Goal: Information Seeking & Learning: Compare options

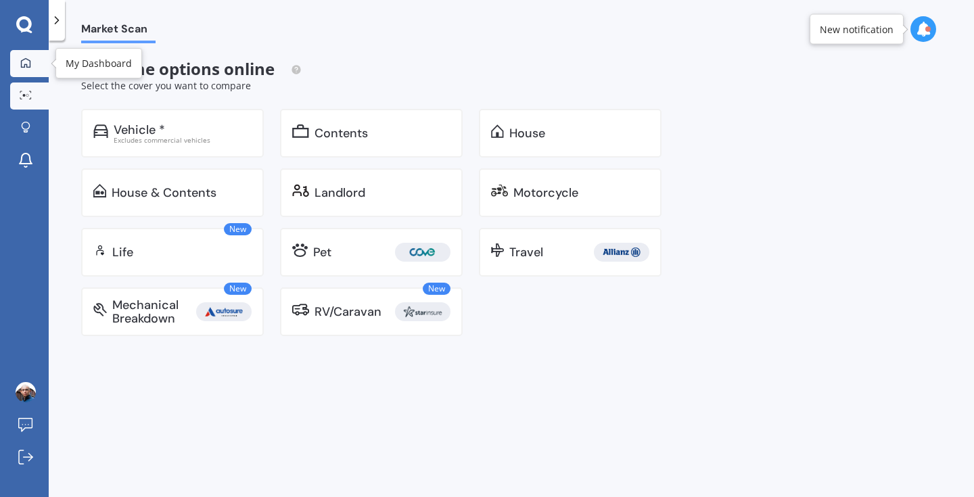
click at [27, 54] on link "My Dashboard" at bounding box center [29, 63] width 39 height 27
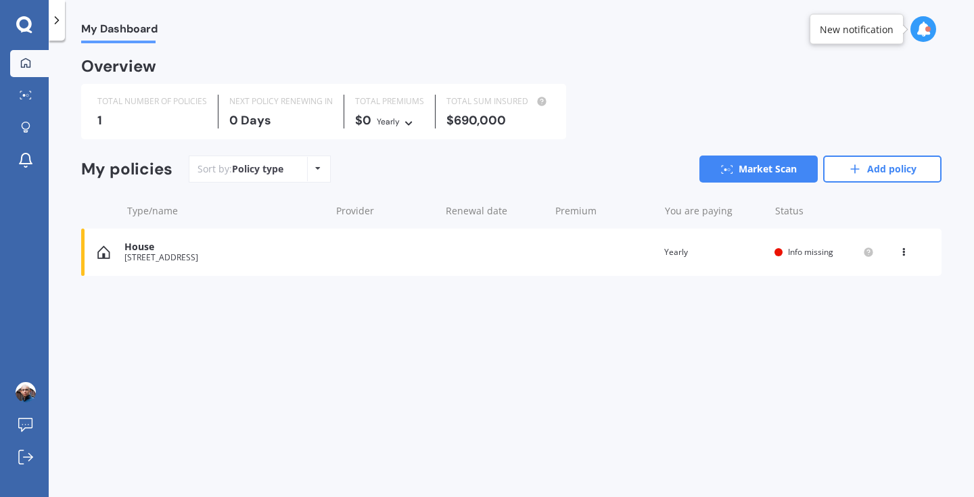
click at [176, 274] on div "House [STREET_ADDRESS] Renewal date Premium You are paying Yearly Status Info m…" at bounding box center [511, 252] width 860 height 47
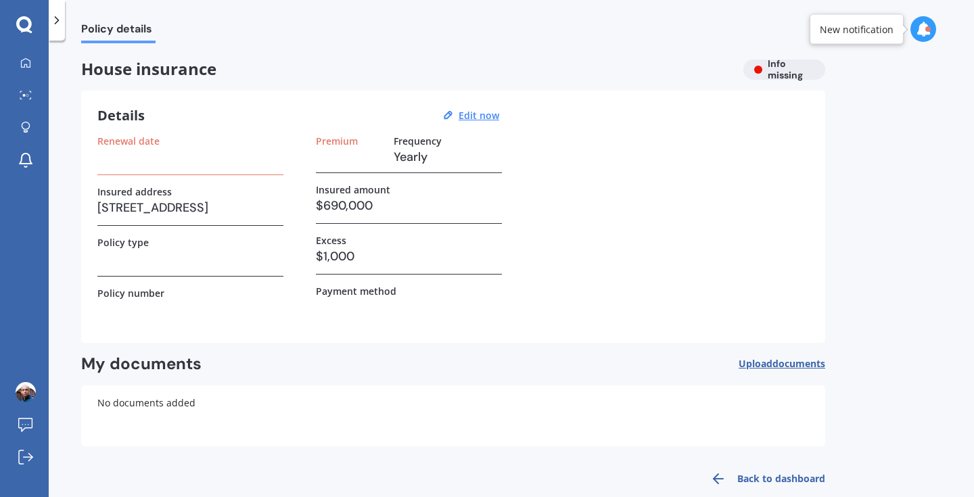
click at [754, 476] on link "Back to dashboard" at bounding box center [763, 479] width 123 height 32
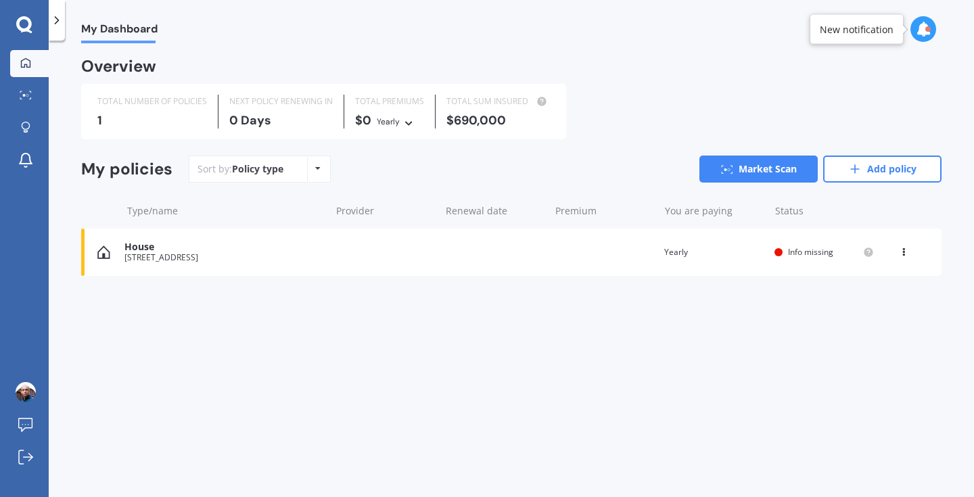
click at [161, 233] on div "House [STREET_ADDRESS] Renewal date Premium You are paying Yearly Status Info m…" at bounding box center [511, 252] width 860 height 47
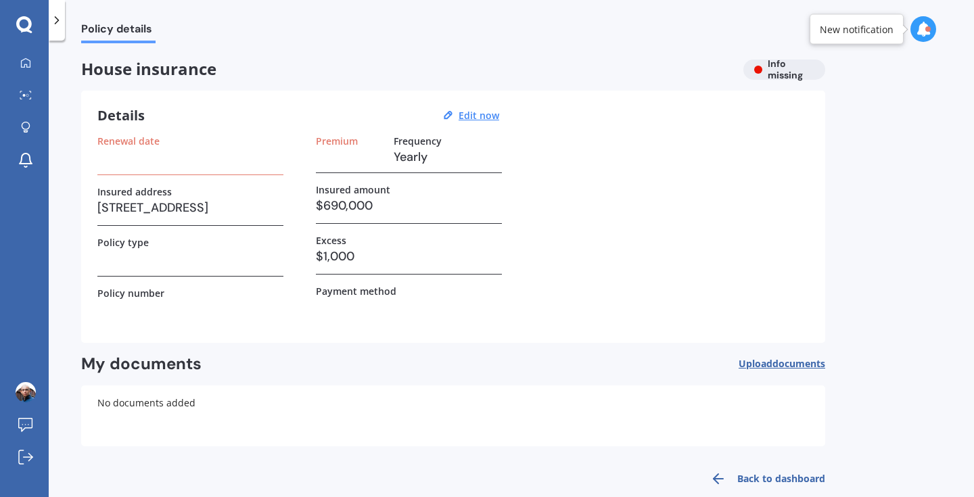
click at [126, 151] on h3 at bounding box center [190, 157] width 186 height 20
click at [187, 198] on h3 "[STREET_ADDRESS]" at bounding box center [190, 208] width 186 height 20
click at [777, 69] on div "House insurance Info missing" at bounding box center [453, 70] width 744 height 20
click at [248, 259] on h3 at bounding box center [190, 258] width 186 height 20
click at [350, 302] on h3 at bounding box center [409, 307] width 186 height 20
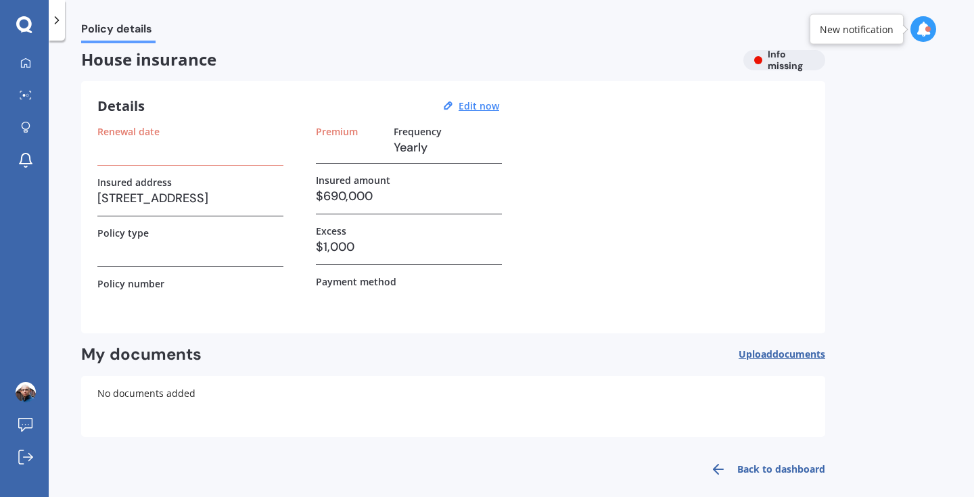
scroll to position [22, 0]
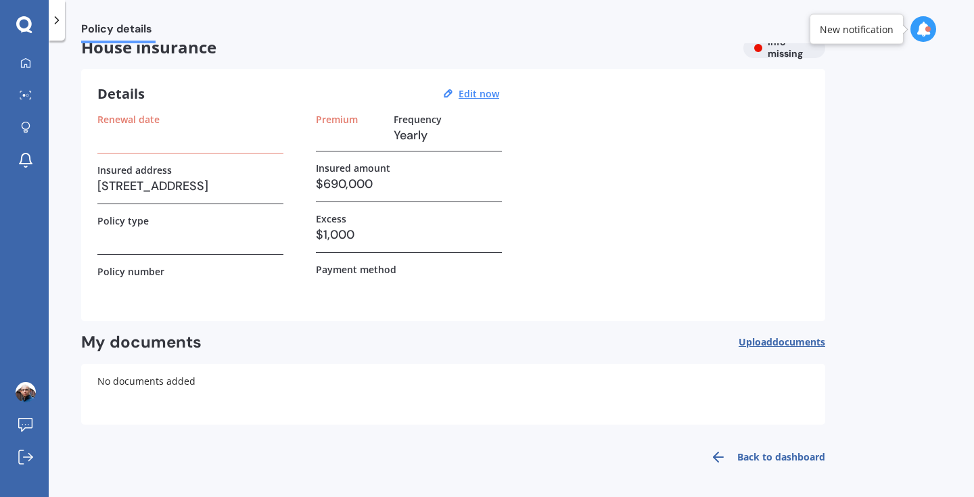
click at [665, 281] on div "Renewal date Insured address [STREET_ADDRESS] Policy type Policy number Premium…" at bounding box center [453, 209] width 712 height 191
click at [155, 102] on div "Details Edit now" at bounding box center [300, 94] width 406 height 18
click at [482, 92] on u "Edit now" at bounding box center [479, 93] width 41 height 13
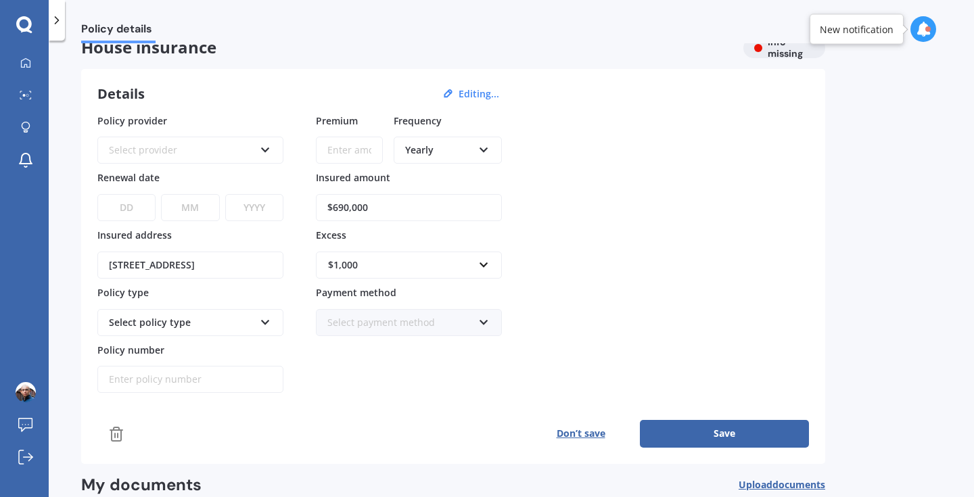
click at [719, 439] on button "Save" at bounding box center [724, 433] width 169 height 27
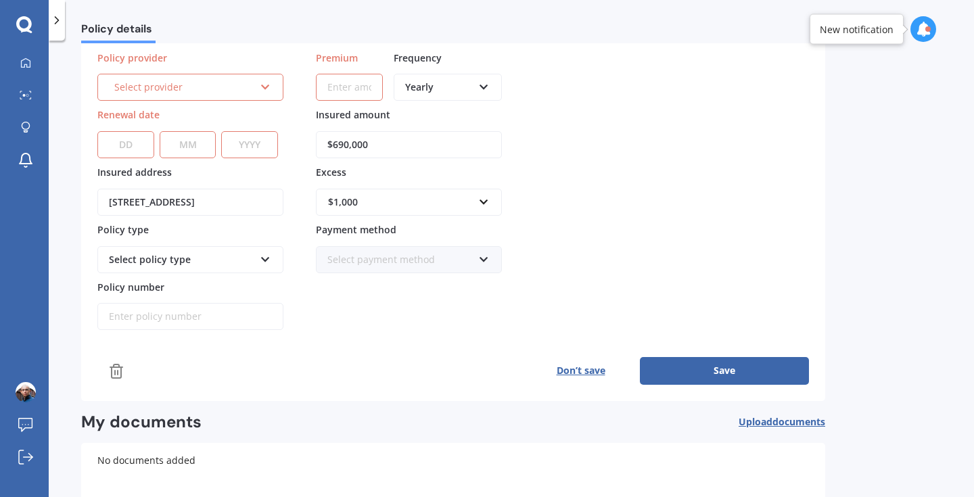
scroll to position [0, 0]
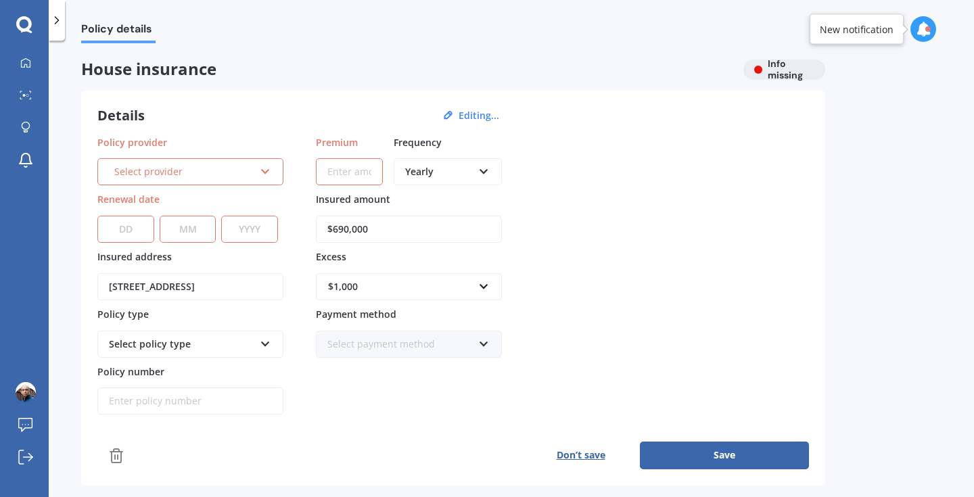
click at [301, 93] on div "Details Editing... Policy provider Select provider AA AMI AMP ANZ ASB Ando BNZ …" at bounding box center [453, 288] width 744 height 395
click at [65, 20] on div "Policy details" at bounding box center [110, 21] width 91 height 43
click at [25, 66] on icon at bounding box center [25, 62] width 11 height 11
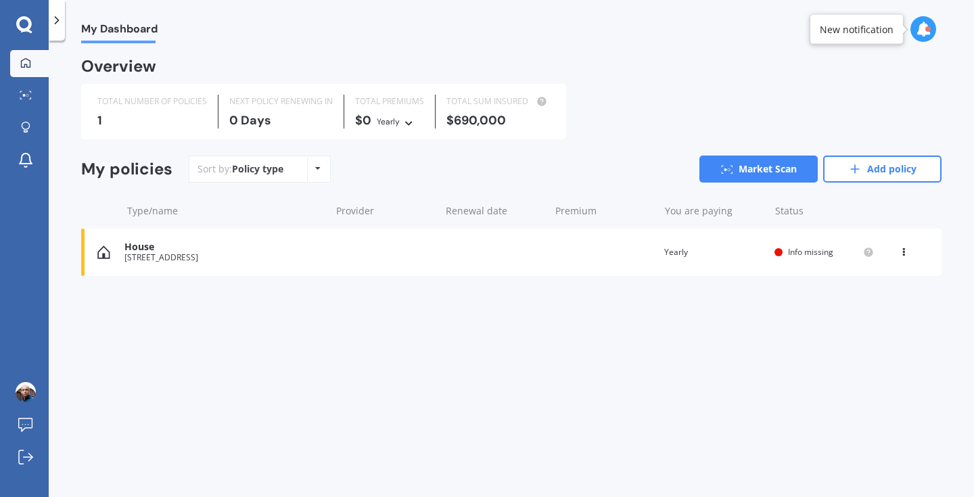
click at [902, 252] on icon at bounding box center [903, 250] width 9 height 8
click at [892, 274] on div "View policy" at bounding box center [874, 277] width 134 height 27
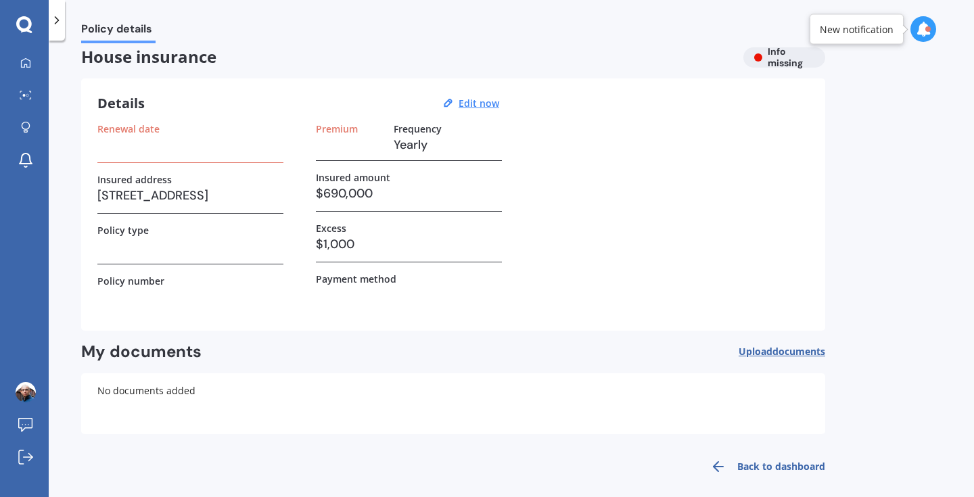
scroll to position [22, 0]
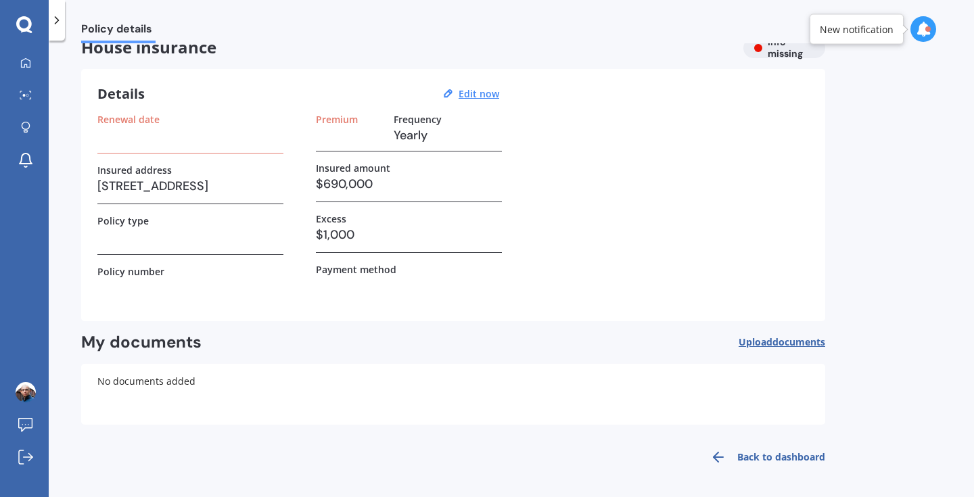
click at [780, 459] on link "Back to dashboard" at bounding box center [763, 457] width 123 height 32
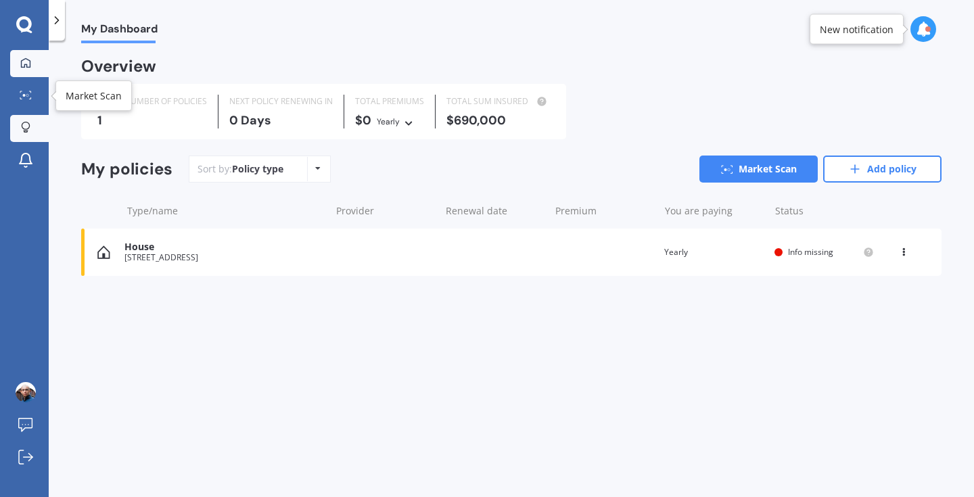
click at [18, 98] on div at bounding box center [26, 96] width 20 height 10
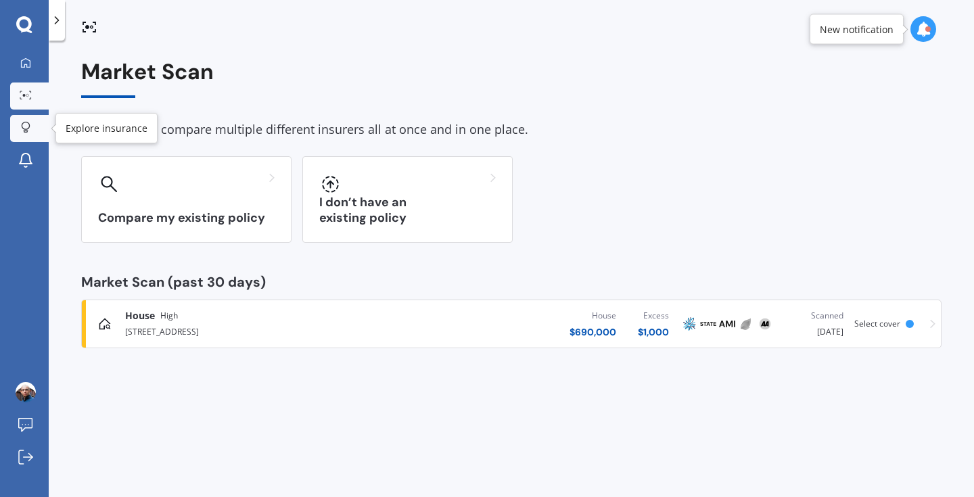
click at [16, 126] on div at bounding box center [26, 128] width 20 height 13
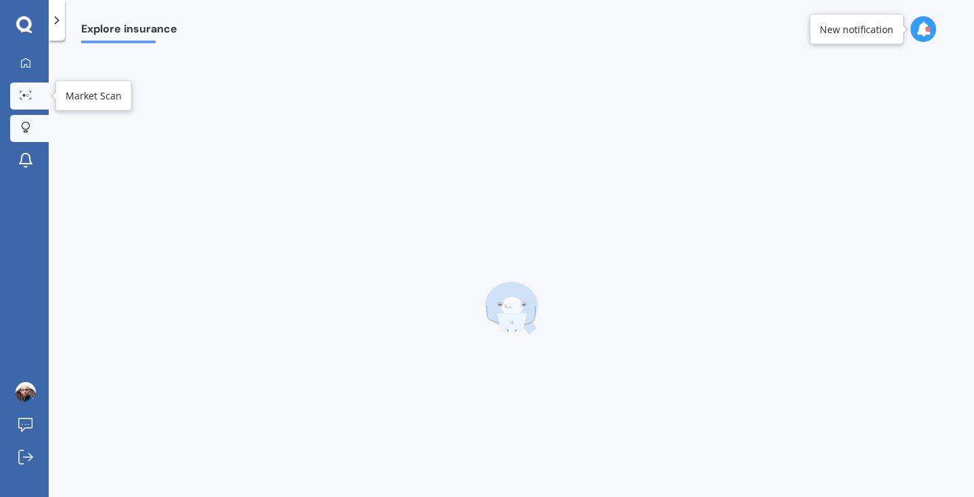
click at [24, 96] on circle at bounding box center [24, 95] width 3 height 3
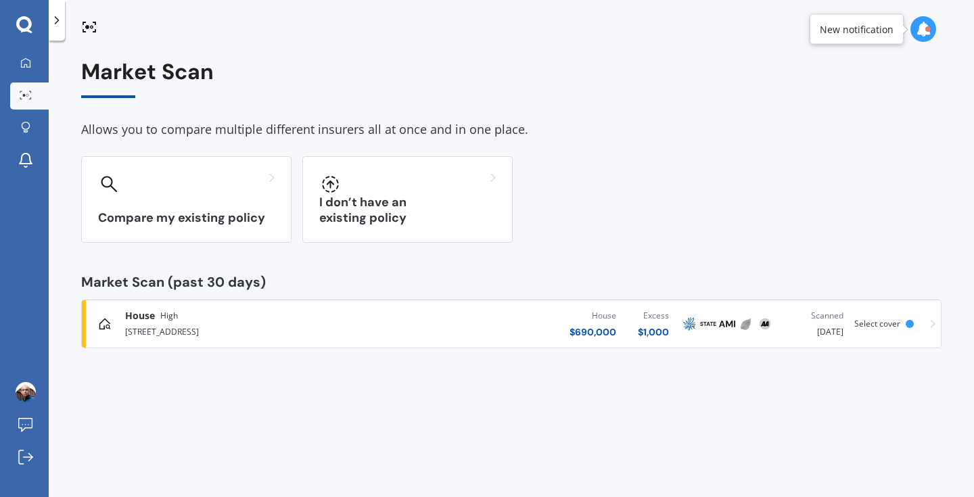
click at [204, 323] on div "[STREET_ADDRESS]" at bounding box center [257, 331] width 264 height 16
